Goal: Navigation & Orientation: Understand site structure

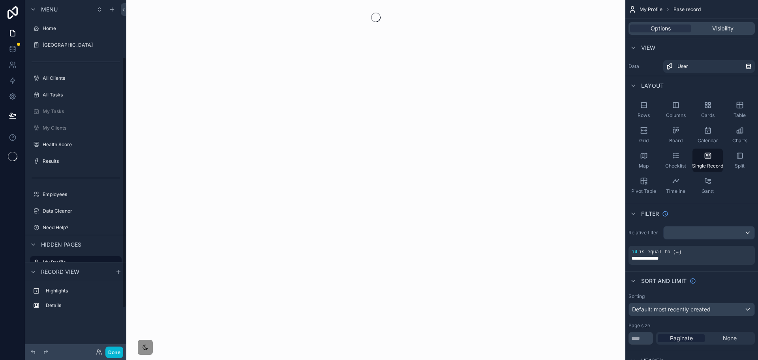
scroll to position [79, 0]
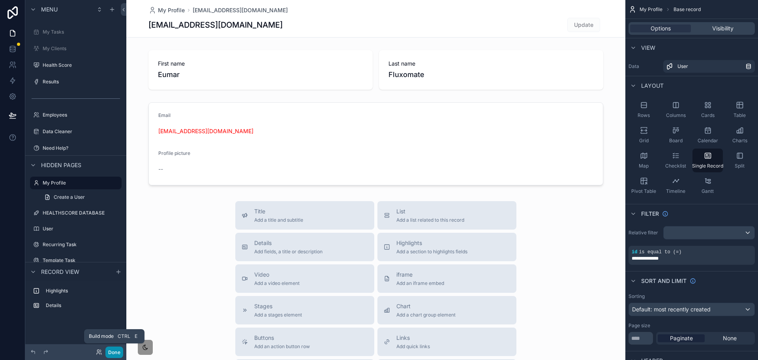
click at [110, 350] on button "Done" at bounding box center [114, 351] width 18 height 11
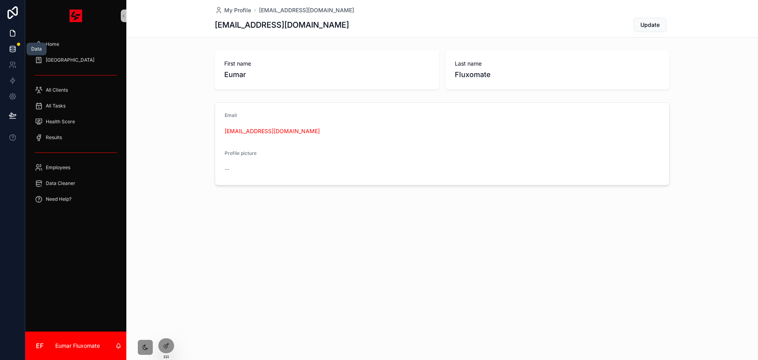
click at [14, 51] on icon at bounding box center [13, 49] width 8 height 8
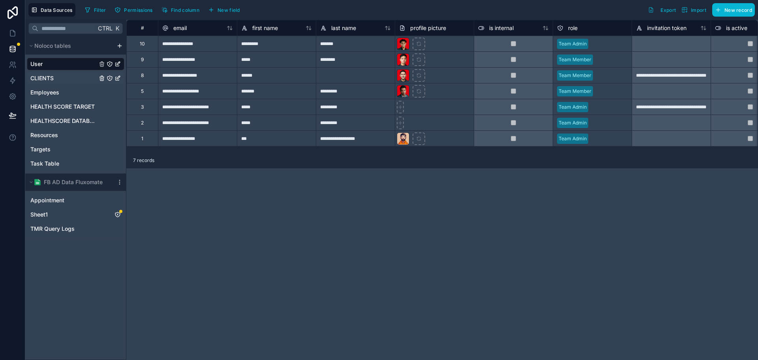
click at [62, 78] on div "CLIENTS" at bounding box center [76, 78] width 98 height 13
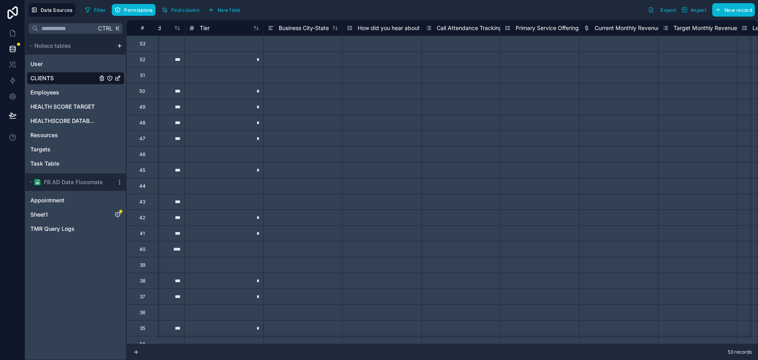
scroll to position [0, 2900]
click at [11, 13] on icon at bounding box center [13, 12] width 16 height 13
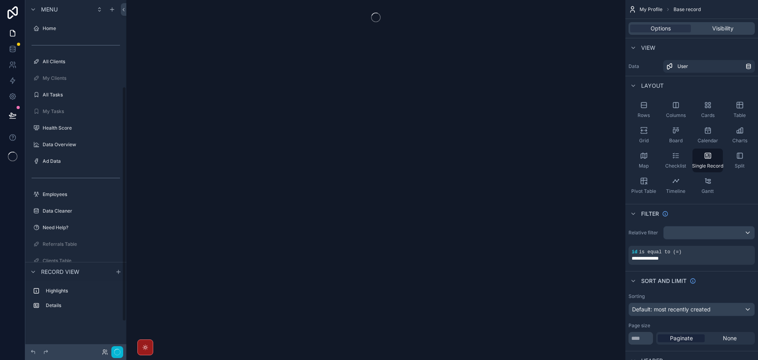
scroll to position [129, 0]
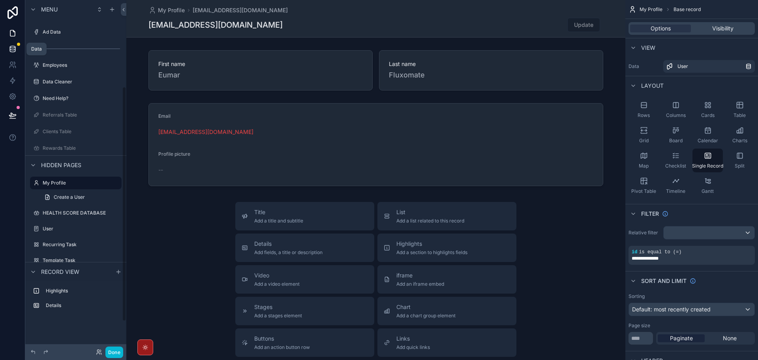
click at [9, 45] on icon at bounding box center [13, 49] width 8 height 8
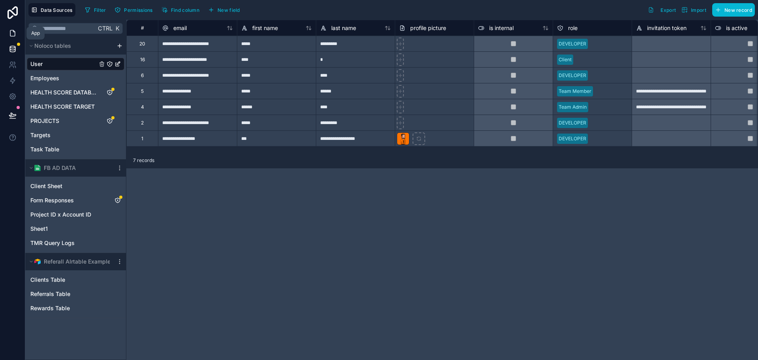
click at [13, 30] on icon at bounding box center [12, 33] width 5 height 6
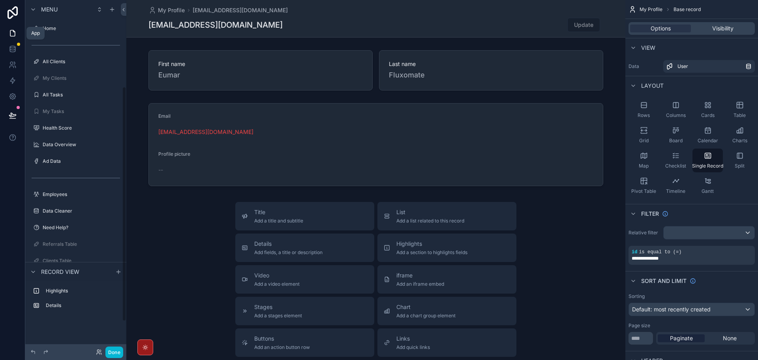
scroll to position [129, 0]
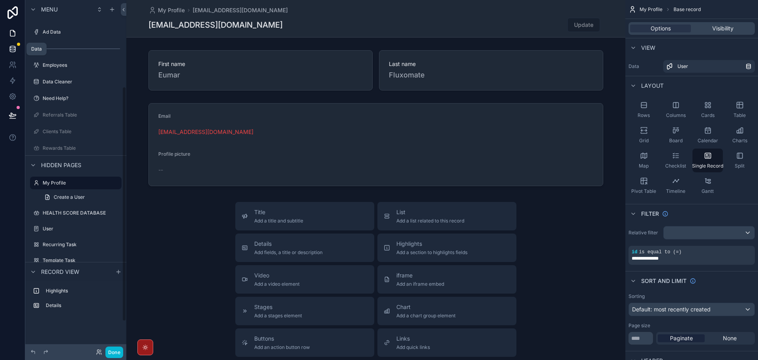
click at [15, 47] on icon at bounding box center [12, 47] width 5 height 2
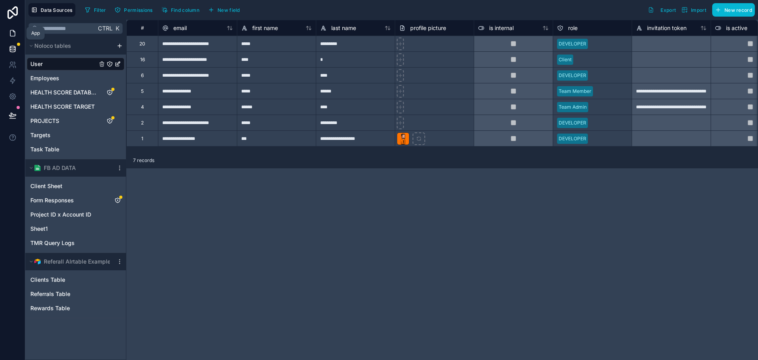
click at [11, 31] on icon at bounding box center [13, 33] width 8 height 8
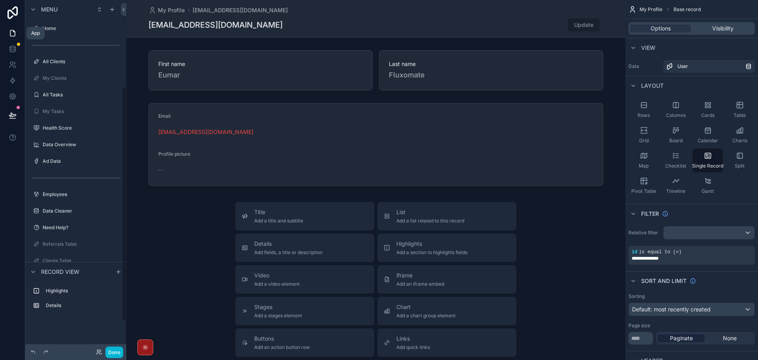
scroll to position [129, 0]
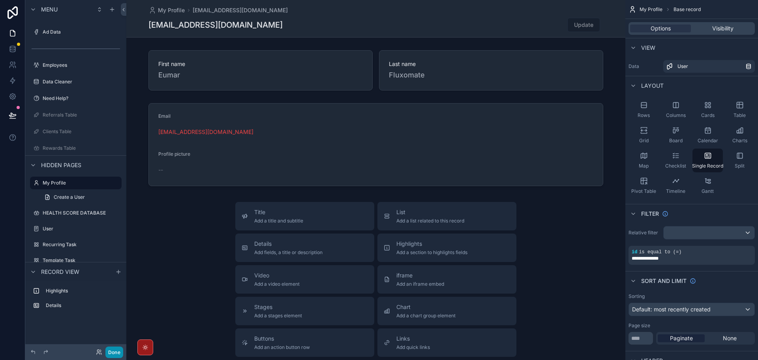
click at [116, 352] on button "Done" at bounding box center [114, 351] width 18 height 11
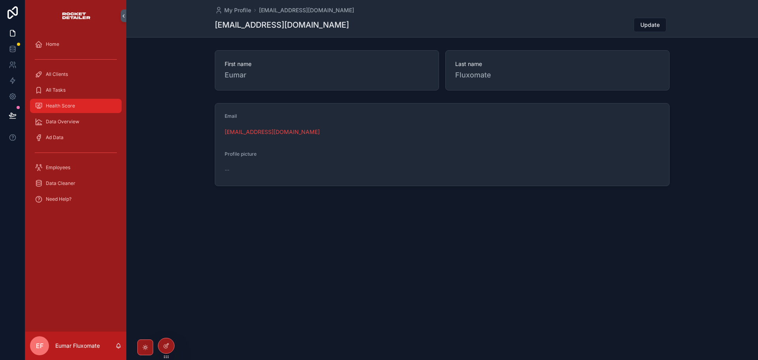
click at [87, 100] on div "Health Score" at bounding box center [76, 106] width 82 height 13
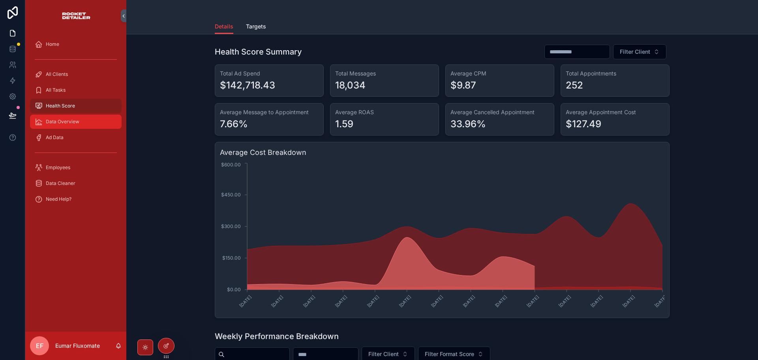
click at [78, 125] on div "Data Overview" at bounding box center [76, 121] width 82 height 13
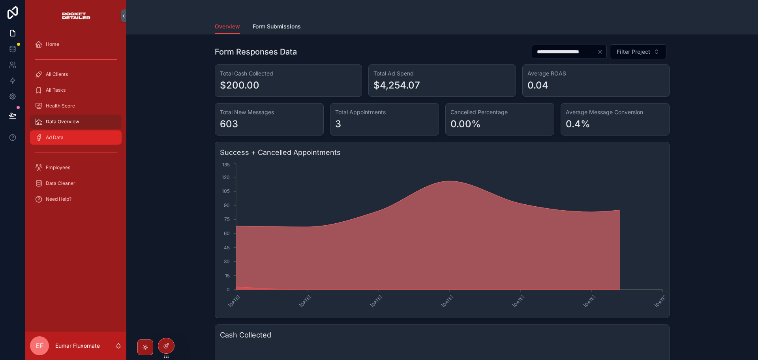
click at [73, 137] on div "Ad Data" at bounding box center [76, 137] width 82 height 13
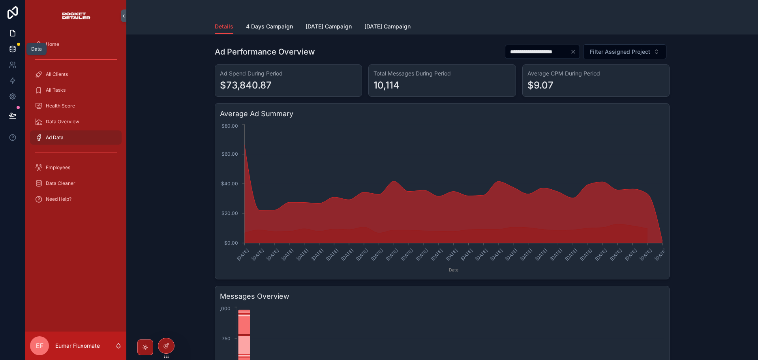
click at [17, 51] on link at bounding box center [12, 49] width 25 height 16
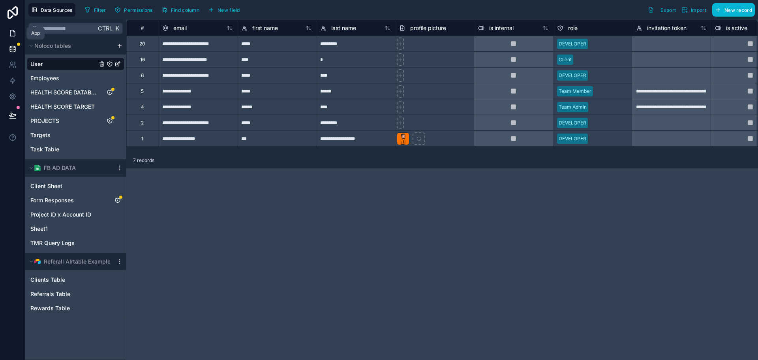
click at [14, 34] on icon at bounding box center [13, 33] width 8 height 8
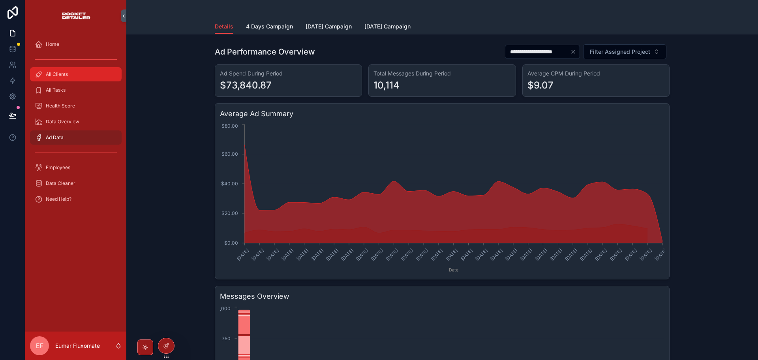
click at [83, 78] on div "All Clients" at bounding box center [76, 74] width 82 height 13
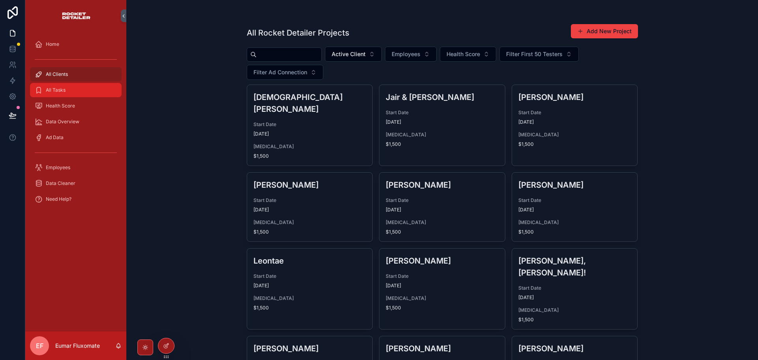
click at [81, 88] on div "All Tasks" at bounding box center [76, 90] width 82 height 13
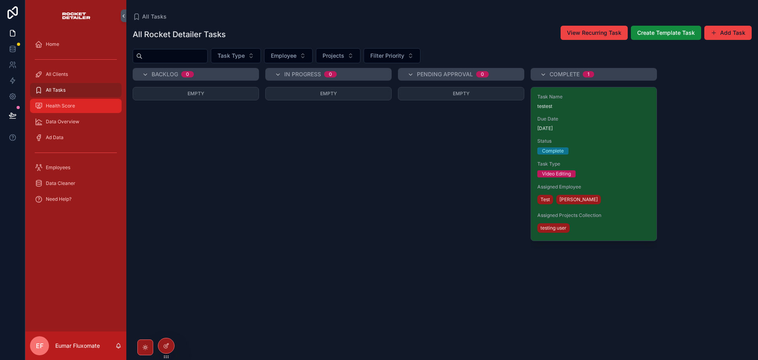
click at [77, 111] on div "Health Score" at bounding box center [76, 106] width 82 height 13
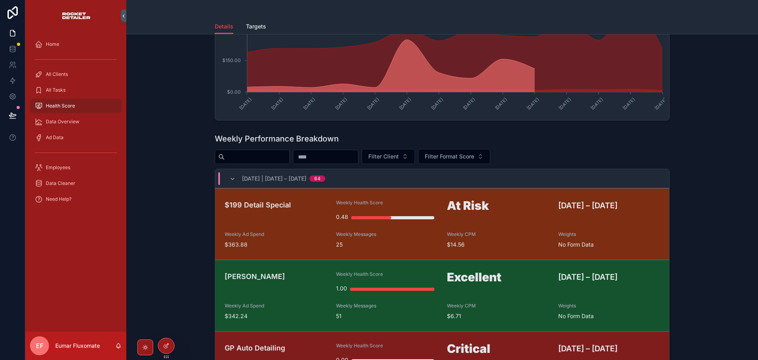
scroll to position [316, 0]
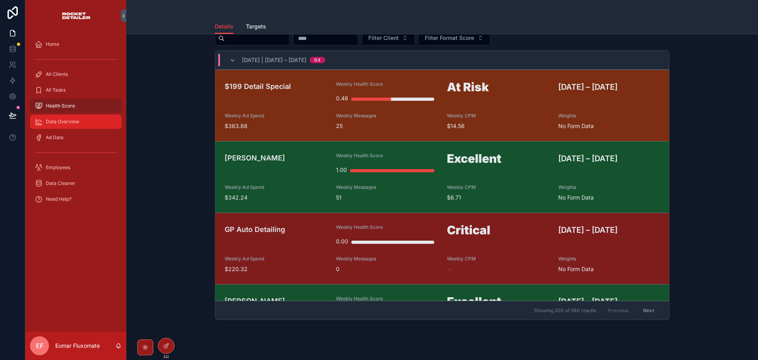
click at [77, 126] on div "Data Overview" at bounding box center [76, 121] width 82 height 13
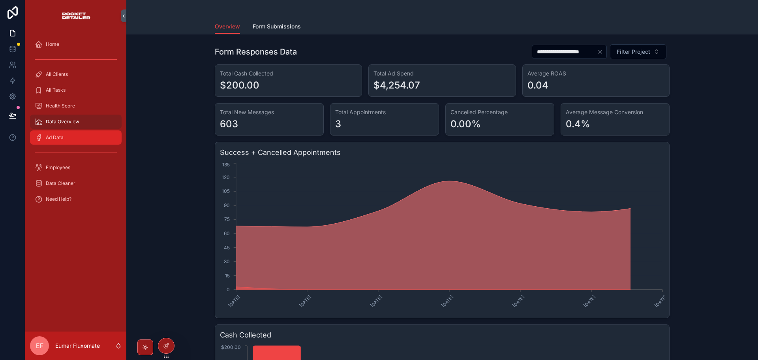
click at [73, 140] on div "Ad Data" at bounding box center [76, 137] width 82 height 13
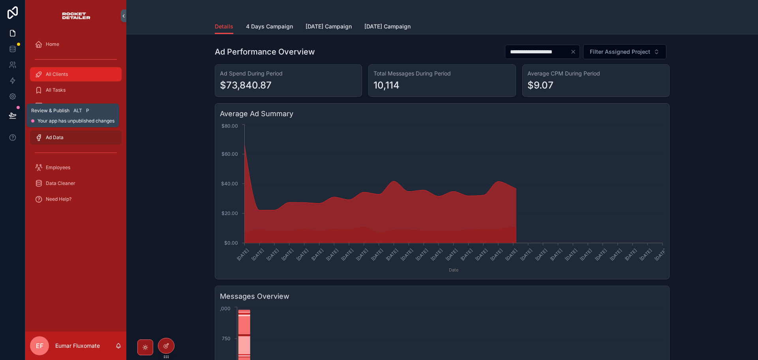
click at [75, 76] on div "All Clients" at bounding box center [76, 74] width 82 height 13
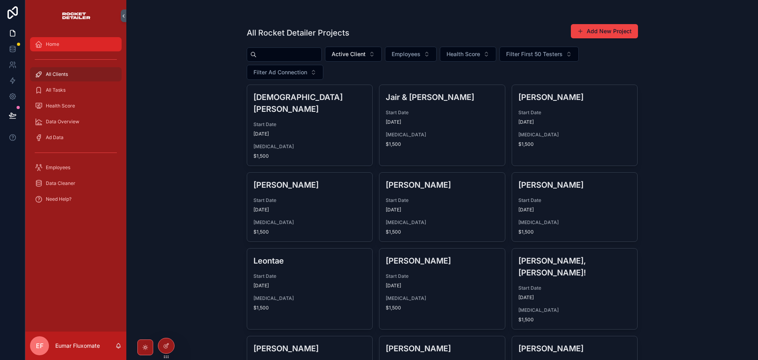
click at [59, 42] on span "Home" at bounding box center [52, 44] width 13 height 6
